Goal: Navigation & Orientation: Understand site structure

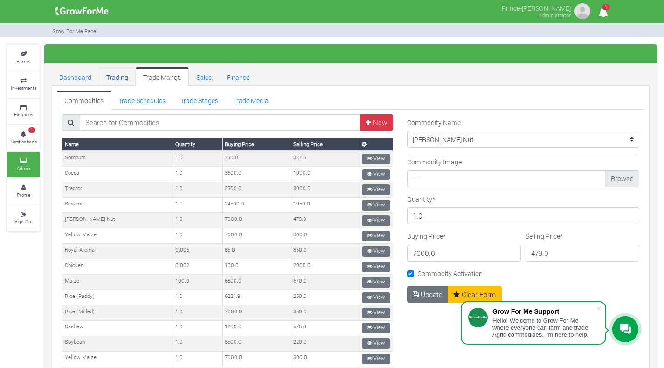
click at [123, 80] on link "Trading" at bounding box center [117, 76] width 37 height 19
